Goal: Task Accomplishment & Management: Use online tool/utility

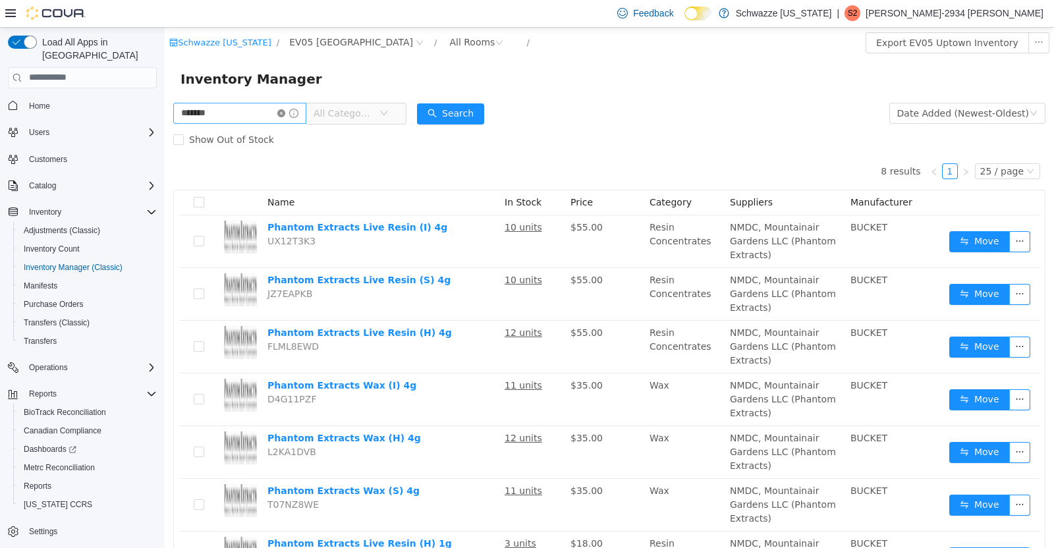
click at [285, 115] on icon "icon: close-circle" at bounding box center [281, 113] width 8 height 8
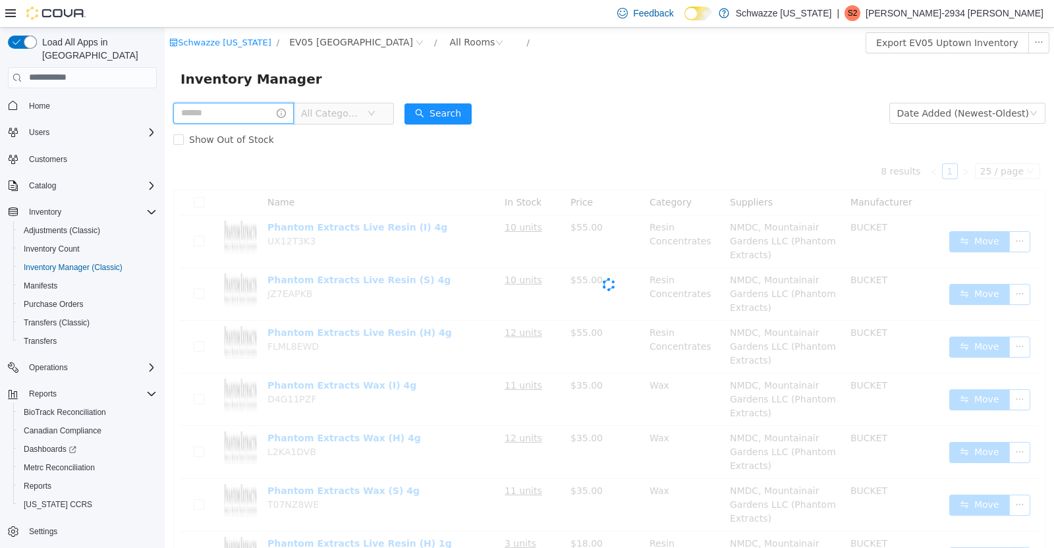
click at [228, 109] on input "text" at bounding box center [233, 112] width 121 height 21
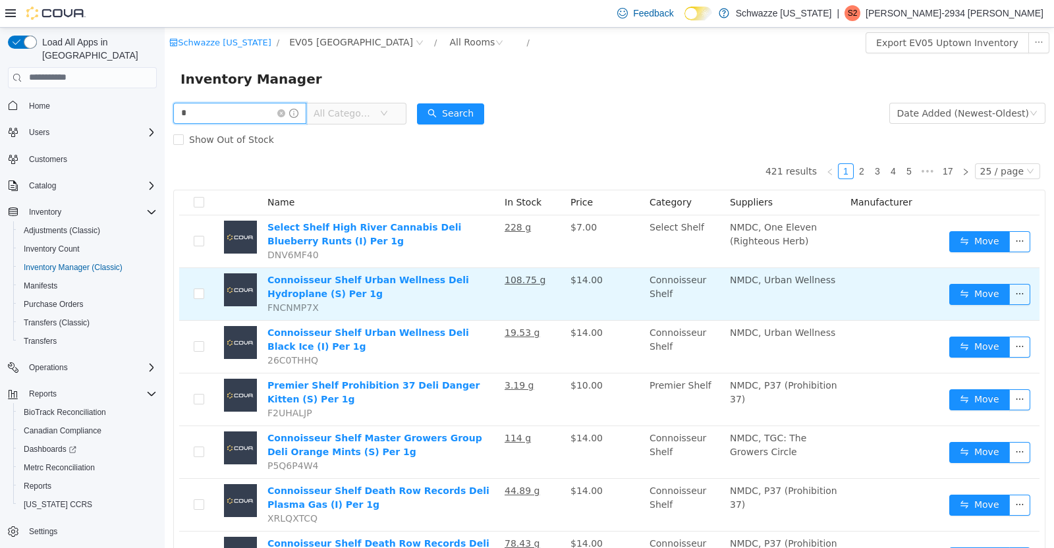
type input "********"
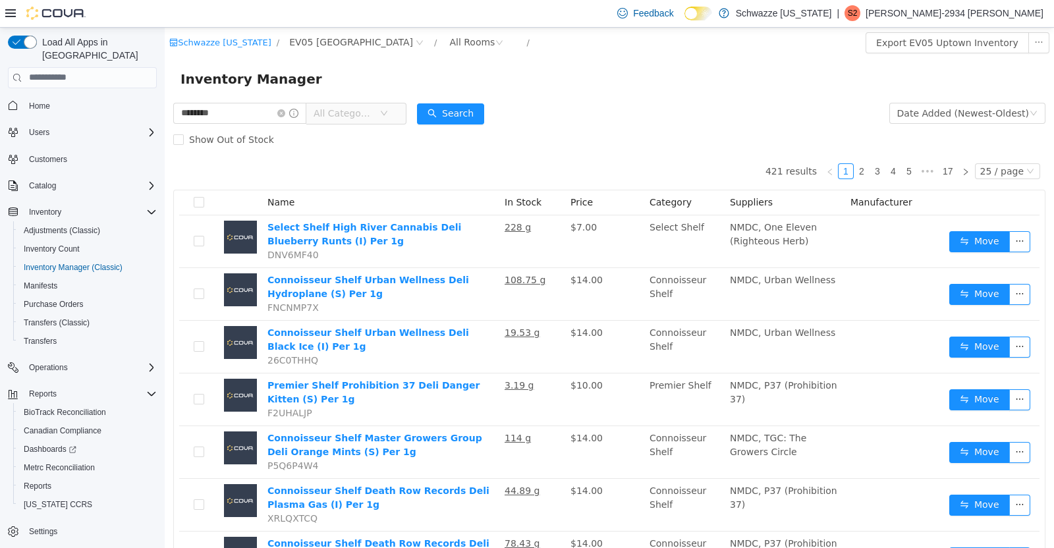
click at [462, 94] on div "Inventory Manager" at bounding box center [609, 78] width 889 height 42
click at [480, 105] on button "Search" at bounding box center [450, 113] width 67 height 21
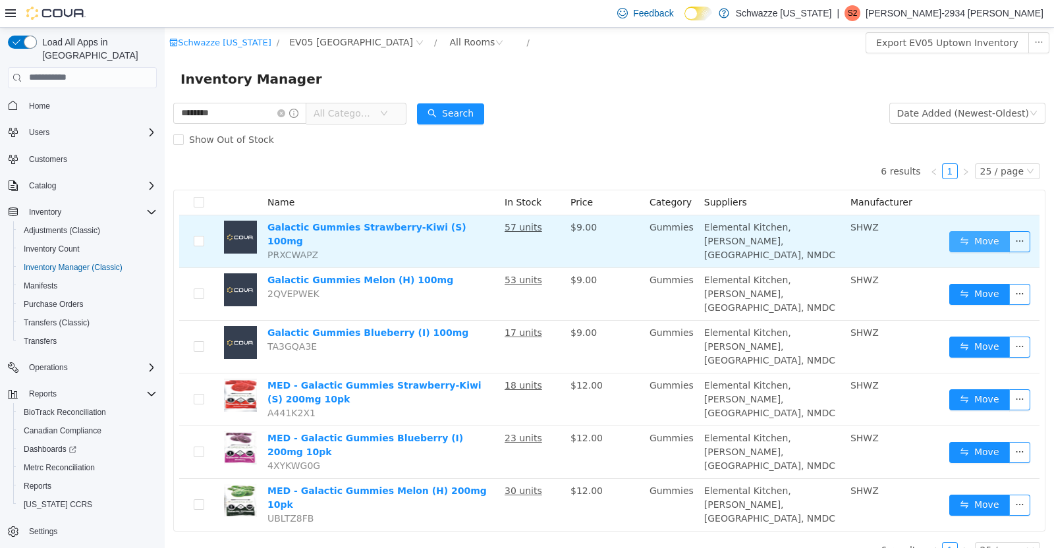
click at [971, 241] on button "Move" at bounding box center [979, 241] width 61 height 21
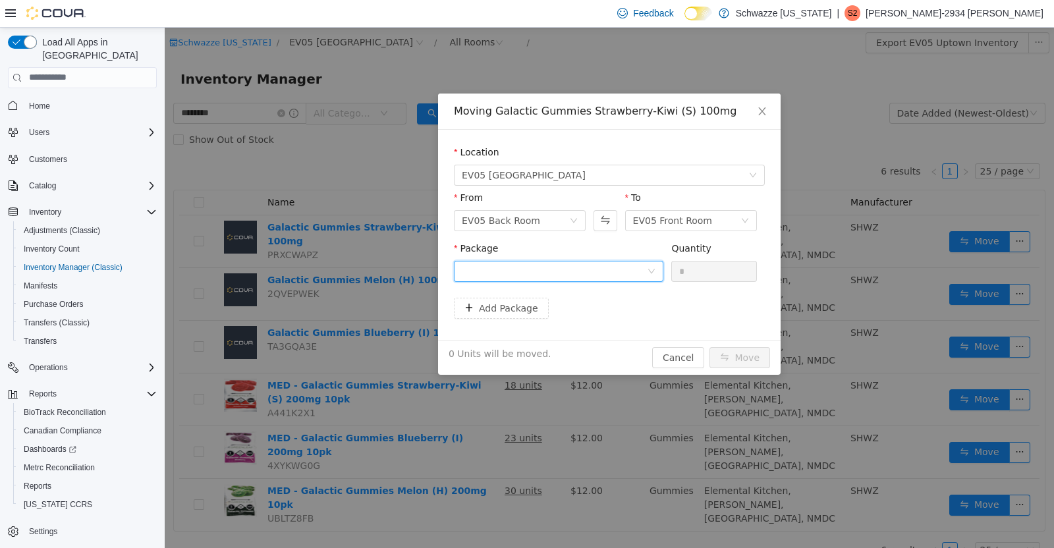
click at [657, 278] on div at bounding box center [558, 270] width 209 height 21
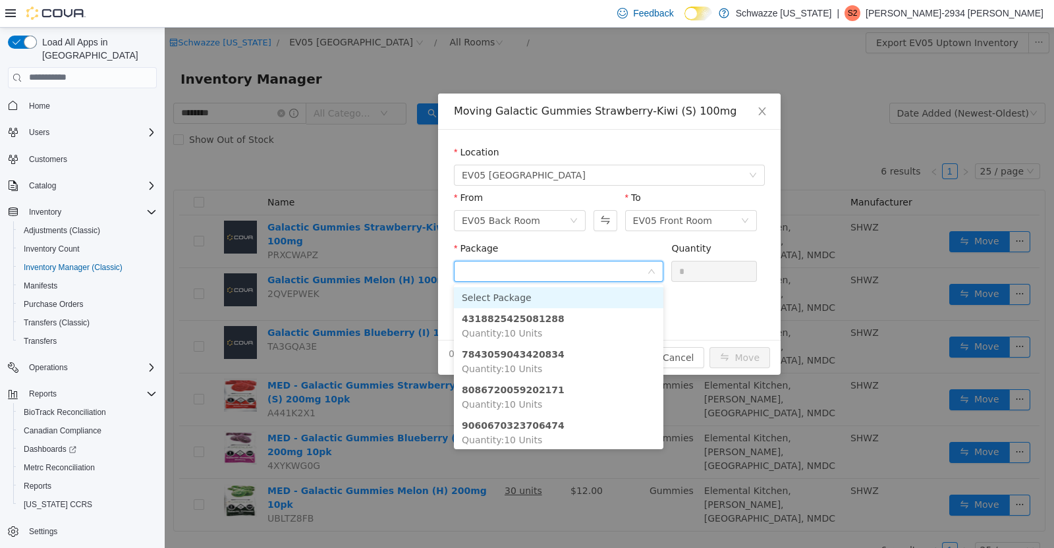
click at [655, 273] on icon "icon: down" at bounding box center [652, 271] width 8 height 8
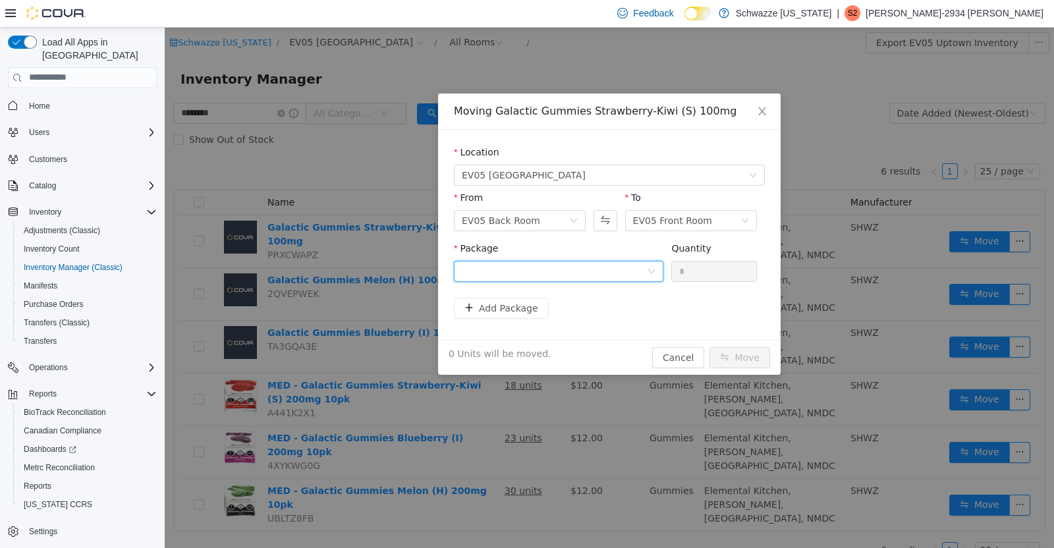
click at [630, 265] on div at bounding box center [554, 271] width 185 height 20
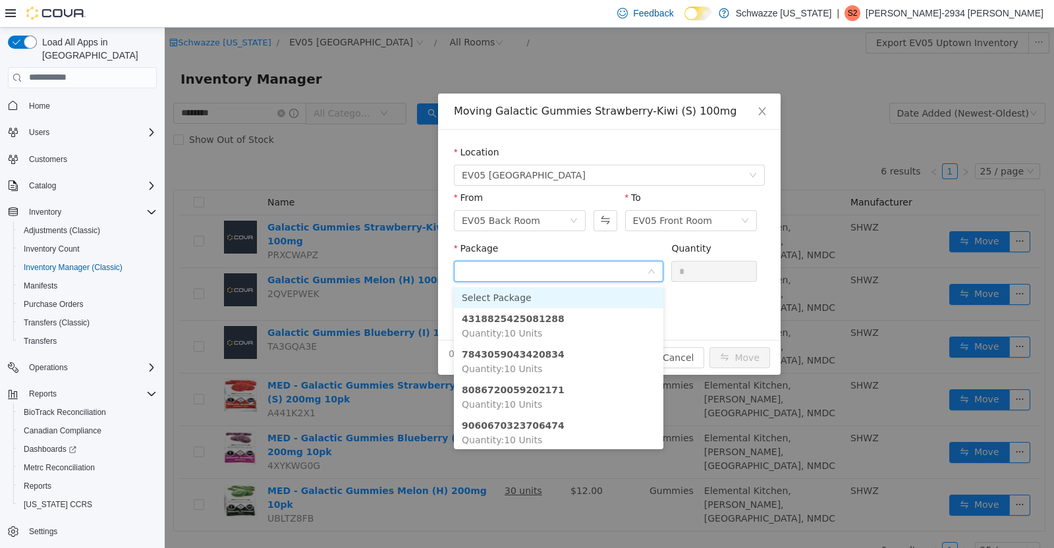
click at [592, 318] on li "4318825425081288 Quantity : 10 Units" at bounding box center [558, 326] width 209 height 36
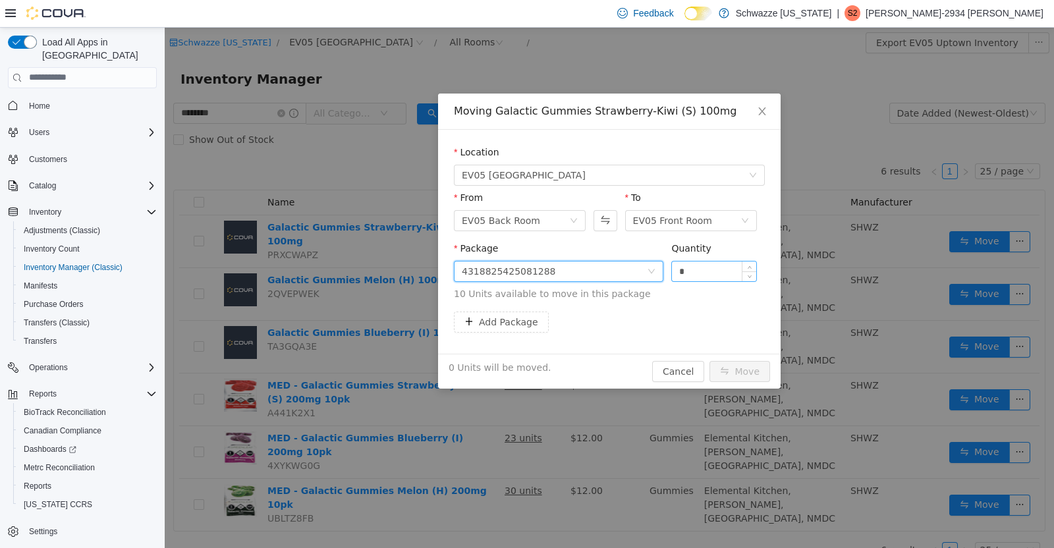
click at [725, 274] on input "*" at bounding box center [714, 271] width 84 height 20
type input "**"
click at [756, 363] on button "Move" at bounding box center [739, 370] width 61 height 21
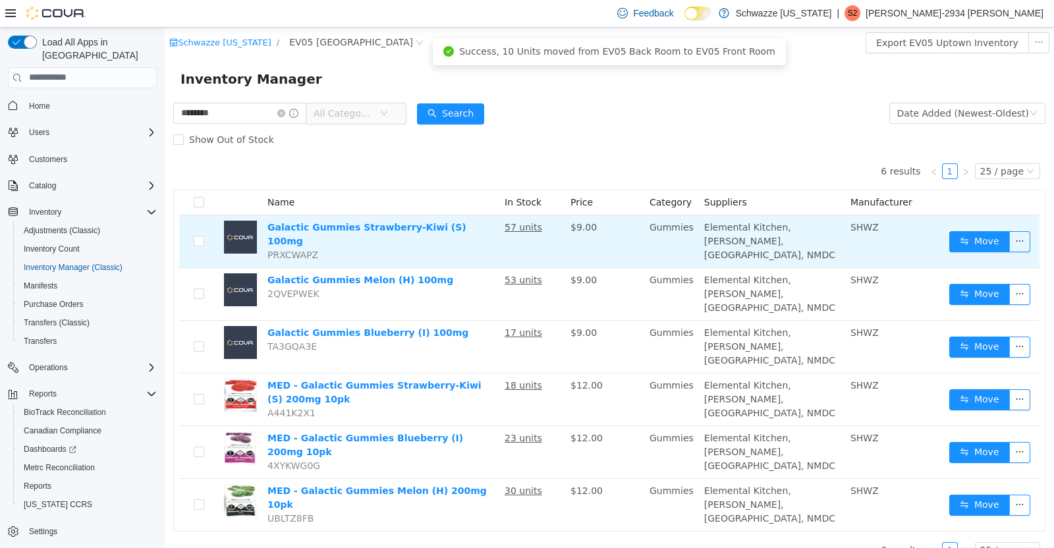
click at [978, 247] on button "Move" at bounding box center [979, 241] width 61 height 21
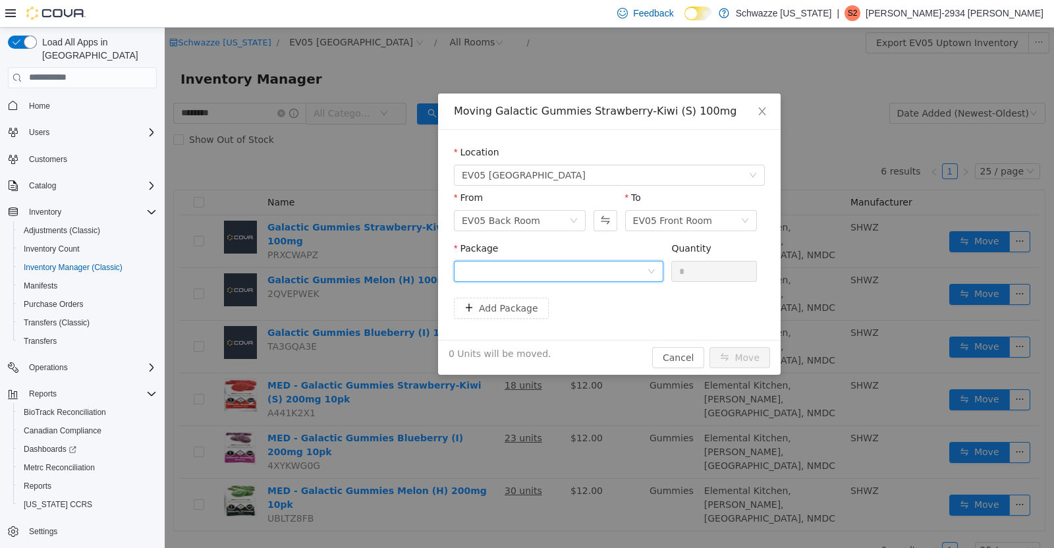
click at [651, 270] on icon "icon: down" at bounding box center [652, 271] width 8 height 8
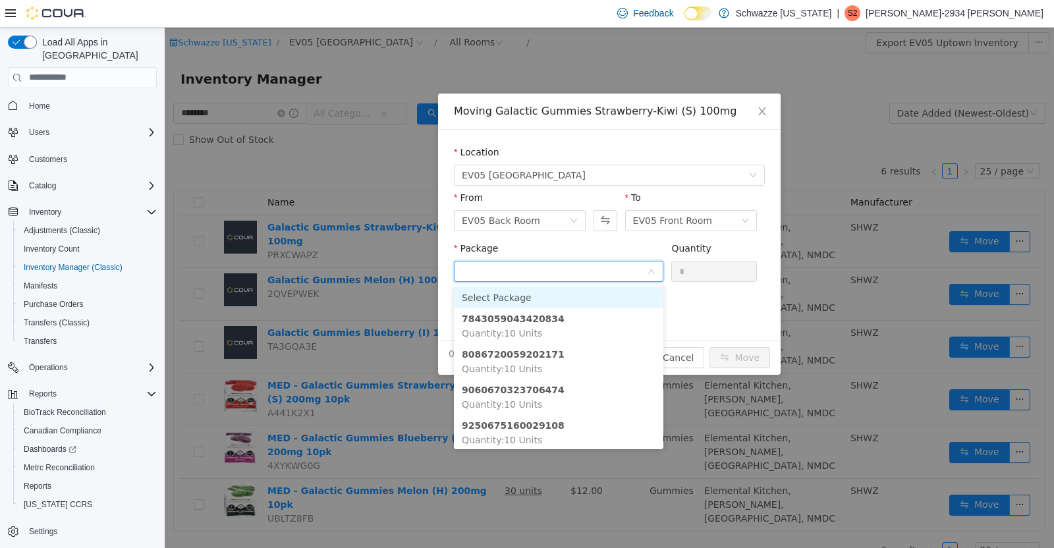
scroll to position [3, 0]
click at [761, 103] on span "Close" at bounding box center [762, 111] width 37 height 37
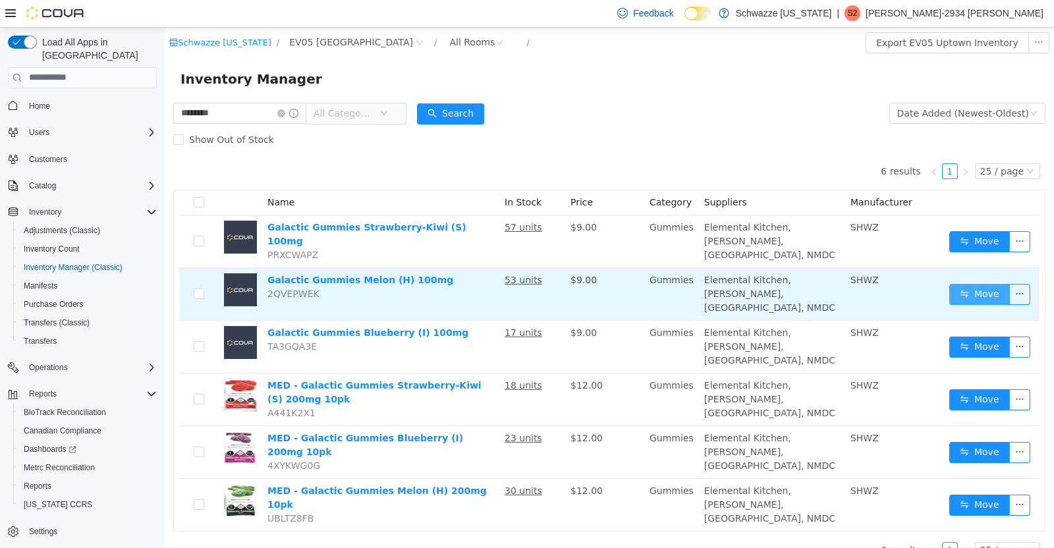
click at [965, 287] on button "Move" at bounding box center [979, 293] width 61 height 21
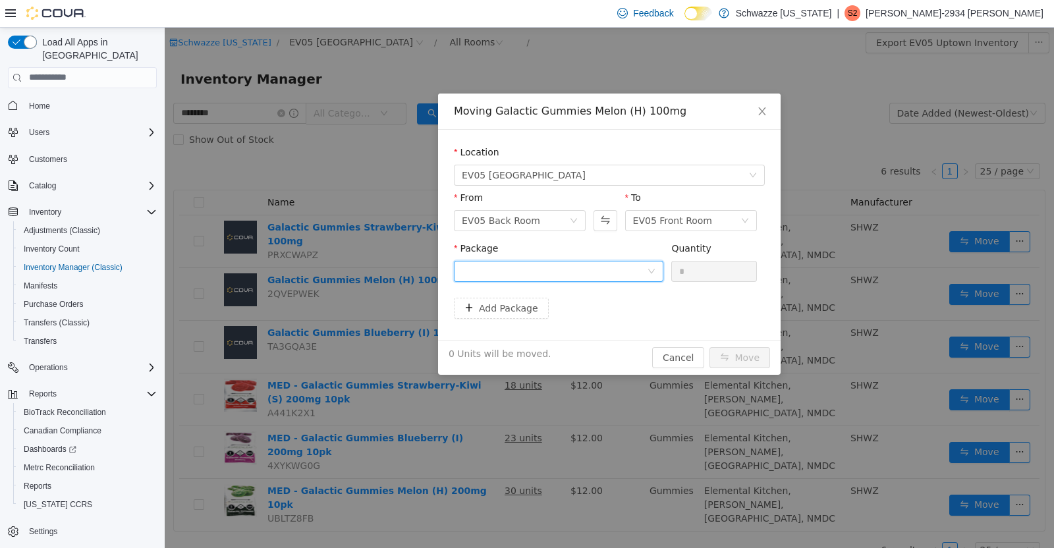
click at [649, 270] on icon "icon: down" at bounding box center [652, 271] width 8 height 8
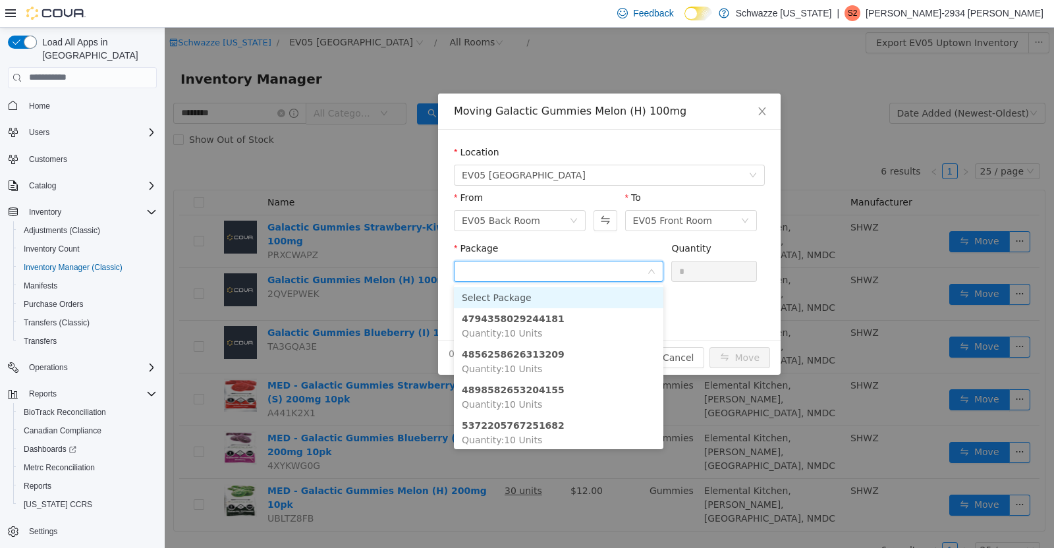
click at [590, 399] on li "4898582653204155 Quantity : 10 Units" at bounding box center [558, 397] width 209 height 36
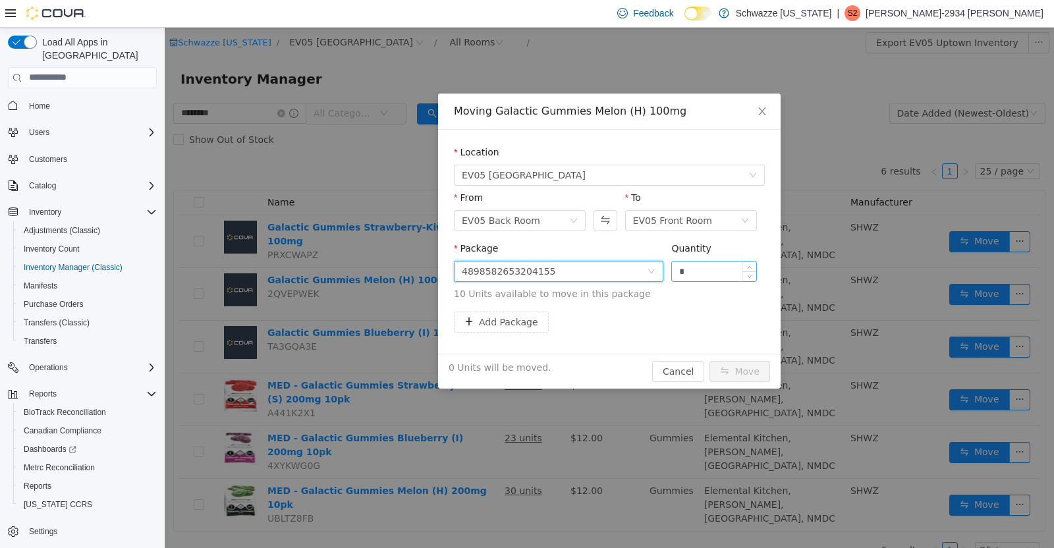
click at [732, 265] on input "*" at bounding box center [714, 271] width 84 height 20
type input "**"
click at [759, 377] on button "Move" at bounding box center [739, 370] width 61 height 21
click at [739, 376] on div "10 Units will be moved. Cancel Move" at bounding box center [609, 370] width 343 height 35
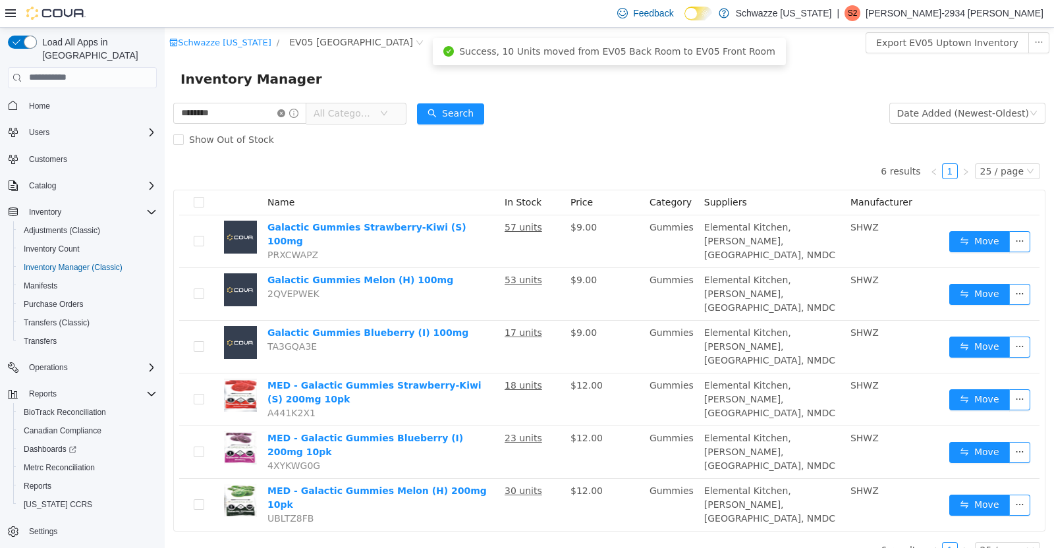
click at [285, 115] on icon "icon: close-circle" at bounding box center [281, 113] width 8 height 8
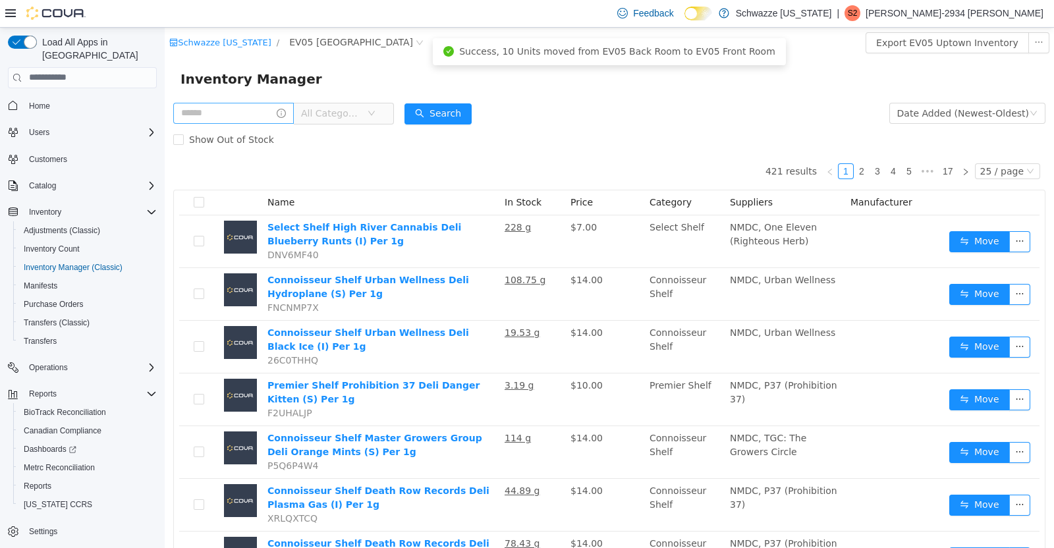
click at [238, 116] on input "text" at bounding box center [233, 112] width 121 height 21
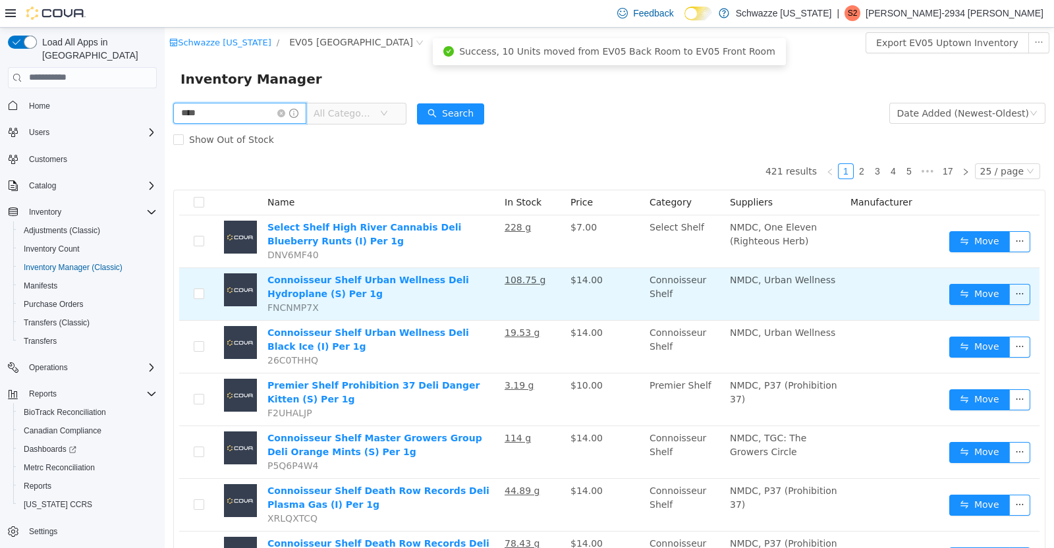
type input "****"
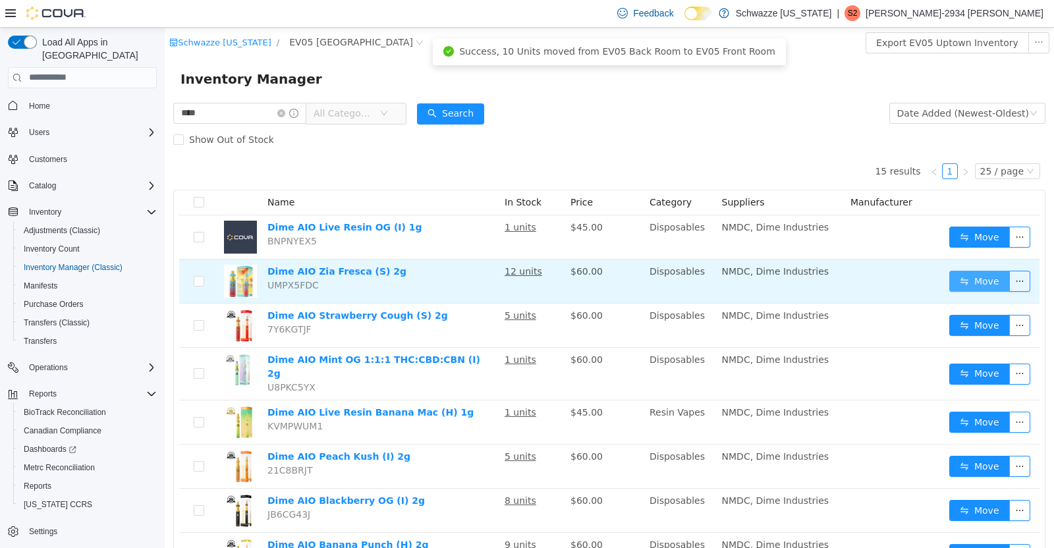
click at [978, 287] on button "Move" at bounding box center [979, 280] width 61 height 21
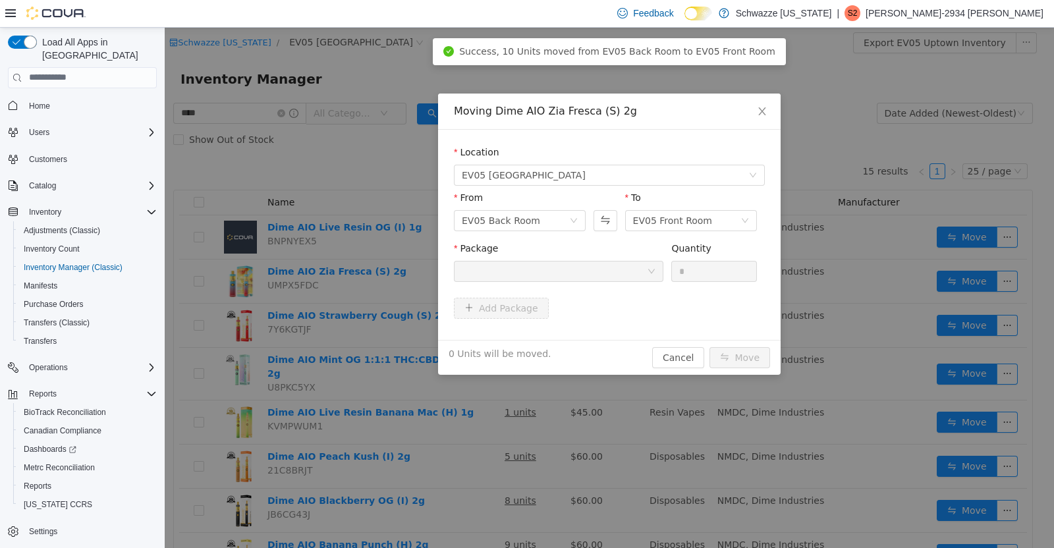
click at [576, 268] on div at bounding box center [554, 271] width 185 height 20
click at [358, 424] on div "Moving Dime AIO Zia Fresca (S) 2g Location EV05 Uptown From EV05 Back Room To E…" at bounding box center [609, 287] width 889 height 520
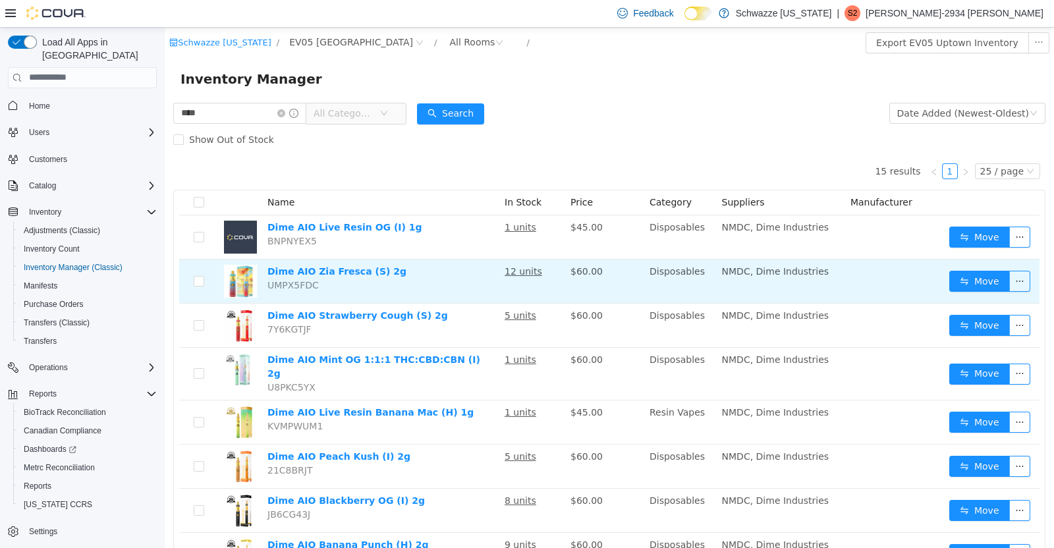
click at [532, 269] on u "12 units" at bounding box center [524, 270] width 38 height 11
click at [531, 279] on td "12 units" at bounding box center [532, 281] width 66 height 44
click at [527, 273] on u "12 units" at bounding box center [524, 270] width 38 height 11
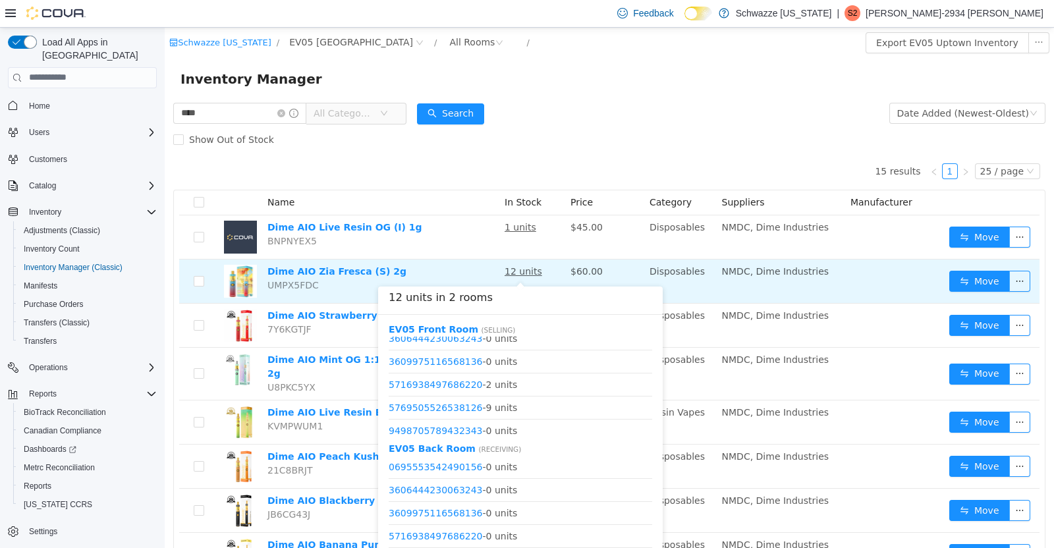
scroll to position [33, 0]
